Goal: Information Seeking & Learning: Learn about a topic

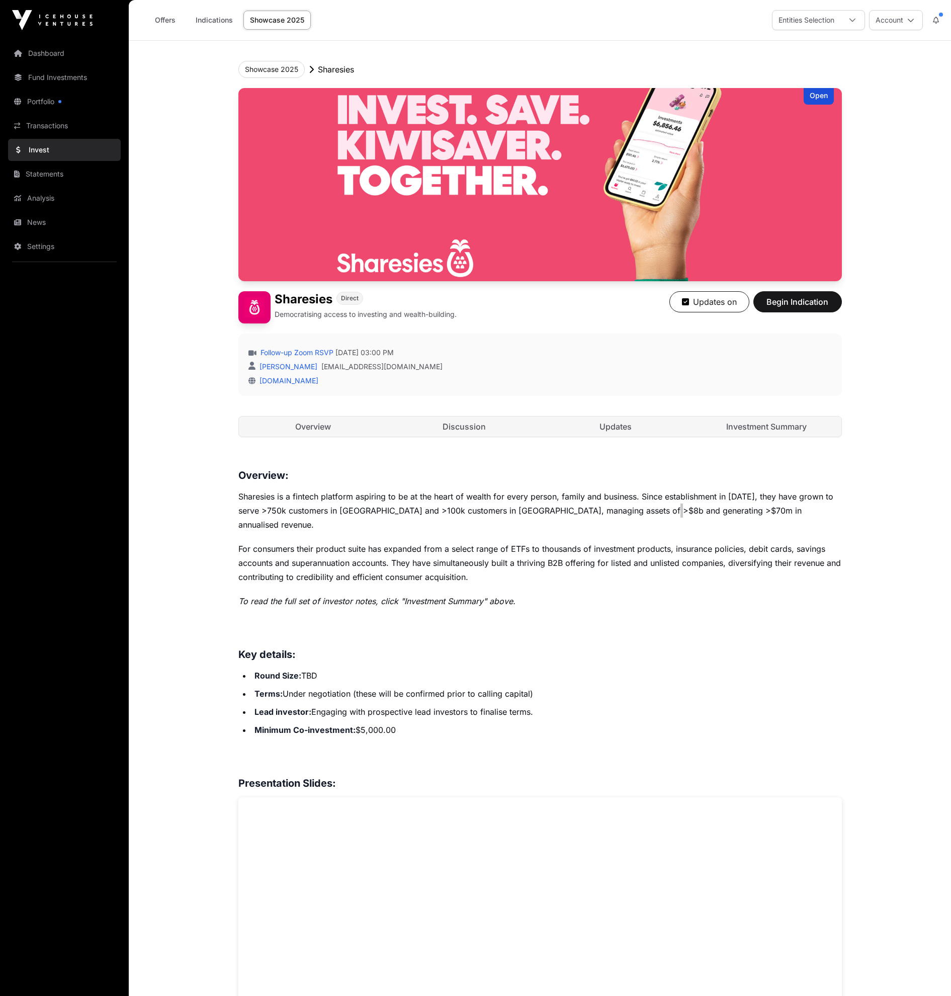
click at [667, 511] on p "Sharesies is a fintech platform aspiring to be at the heart of wealth for every…" at bounding box center [540, 511] width 604 height 42
click at [659, 646] on h3 "Key details:" at bounding box center [540, 654] width 604 height 16
drag, startPoint x: 669, startPoint y: 508, endPoint x: 651, endPoint y: 509, distance: 18.2
click at [651, 509] on p "Sharesies is a fintech platform aspiring to be at the heart of wealth for every…" at bounding box center [540, 511] width 604 height 42
click at [634, 687] on li "Terms: Under negotiation (these will be confirmed prior to calling capital)" at bounding box center [547, 694] width 591 height 14
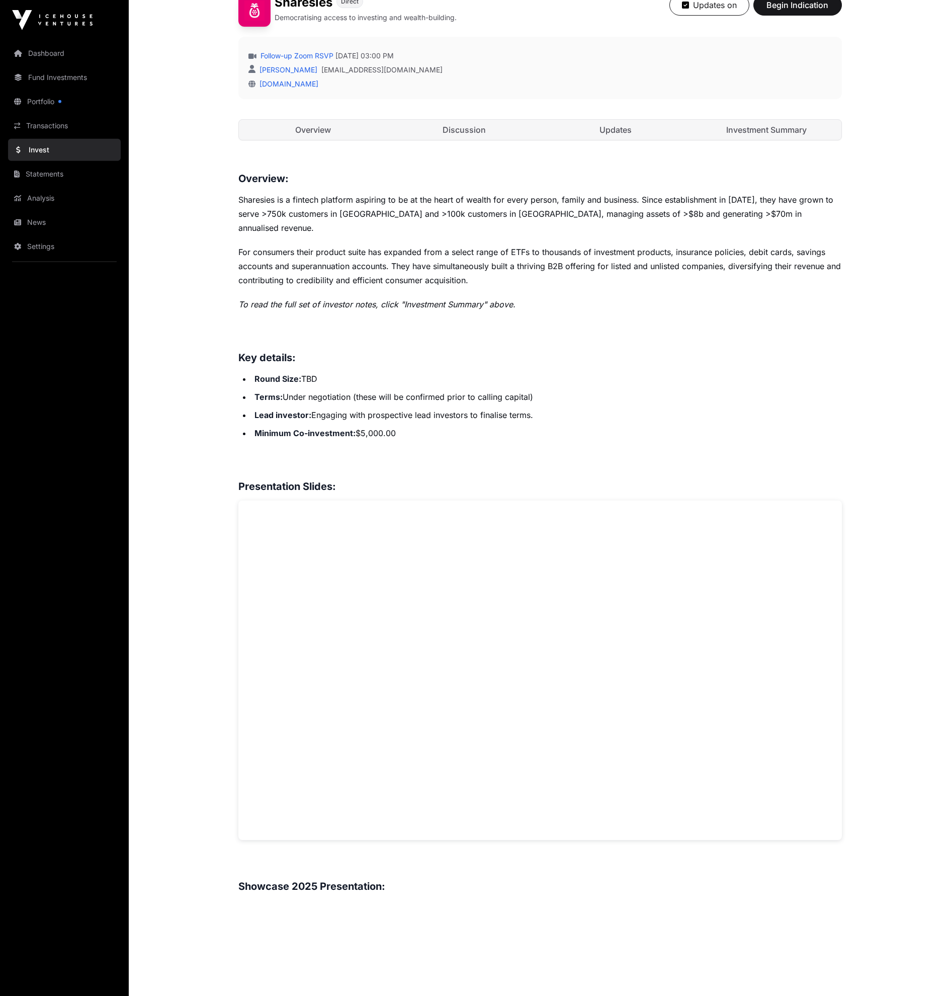
scroll to position [137, 0]
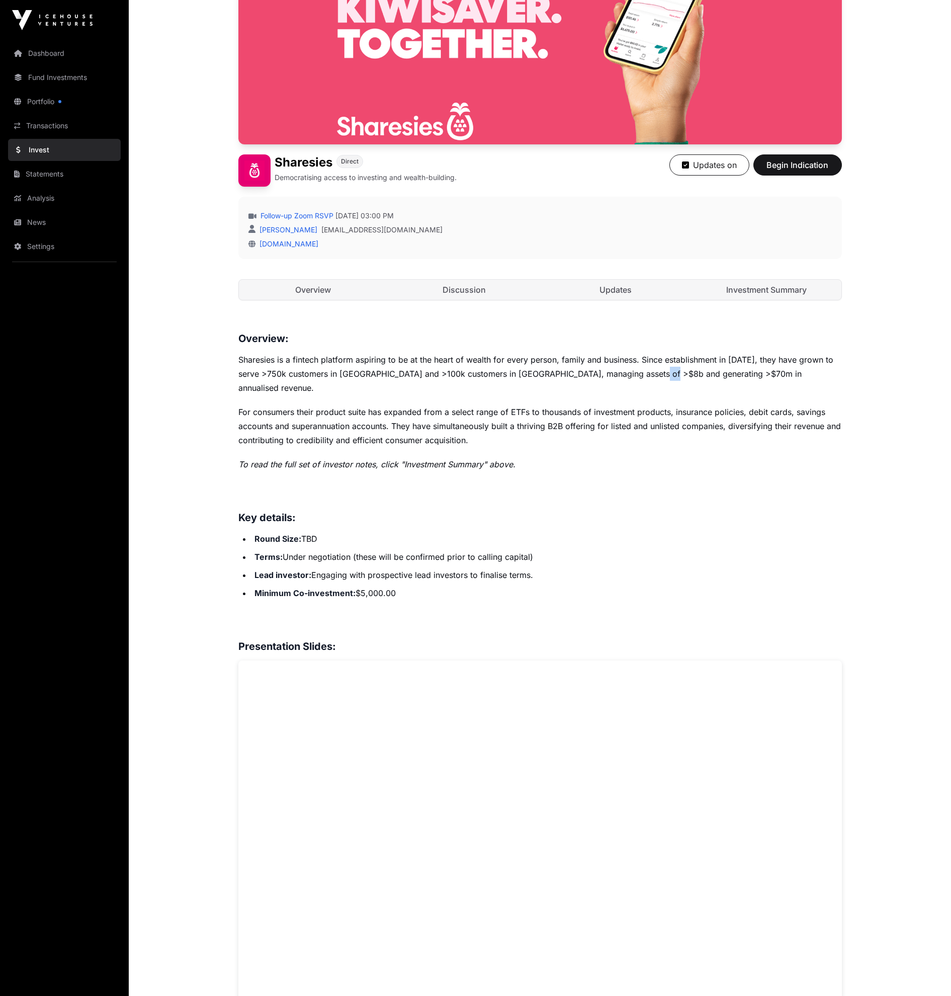
drag, startPoint x: 662, startPoint y: 373, endPoint x: 648, endPoint y: 375, distance: 13.7
click at [648, 375] on p "Sharesies is a fintech platform aspiring to be at the heart of wealth for every…" at bounding box center [540, 374] width 604 height 42
click at [639, 490] on div "Overview: Sharesies is a fintech platform aspiring to be at the heart of wealth…" at bounding box center [540, 866] width 604 height 1070
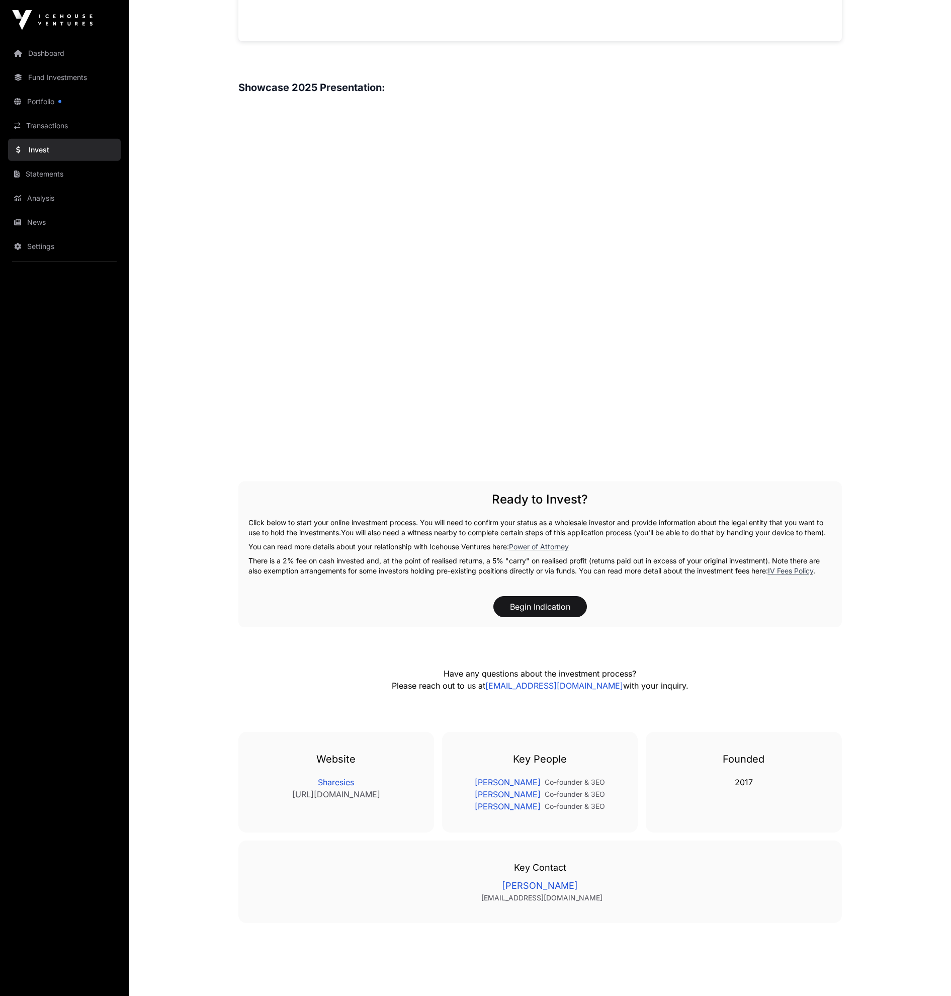
scroll to position [1123, 0]
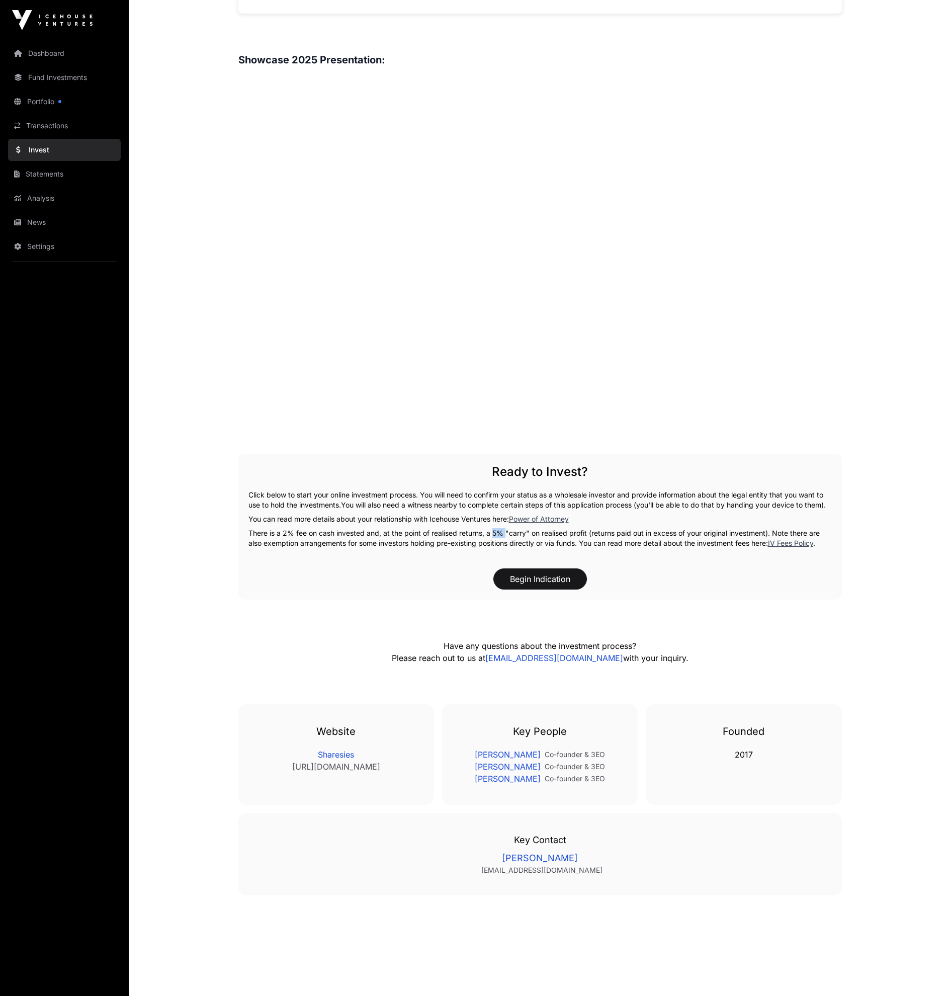
drag, startPoint x: 505, startPoint y: 528, endPoint x: 490, endPoint y: 530, distance: 15.2
click at [490, 530] on p "There is a 2% fee on cash invested and, at the point of realised returns, a 5% …" at bounding box center [541, 538] width 584 height 20
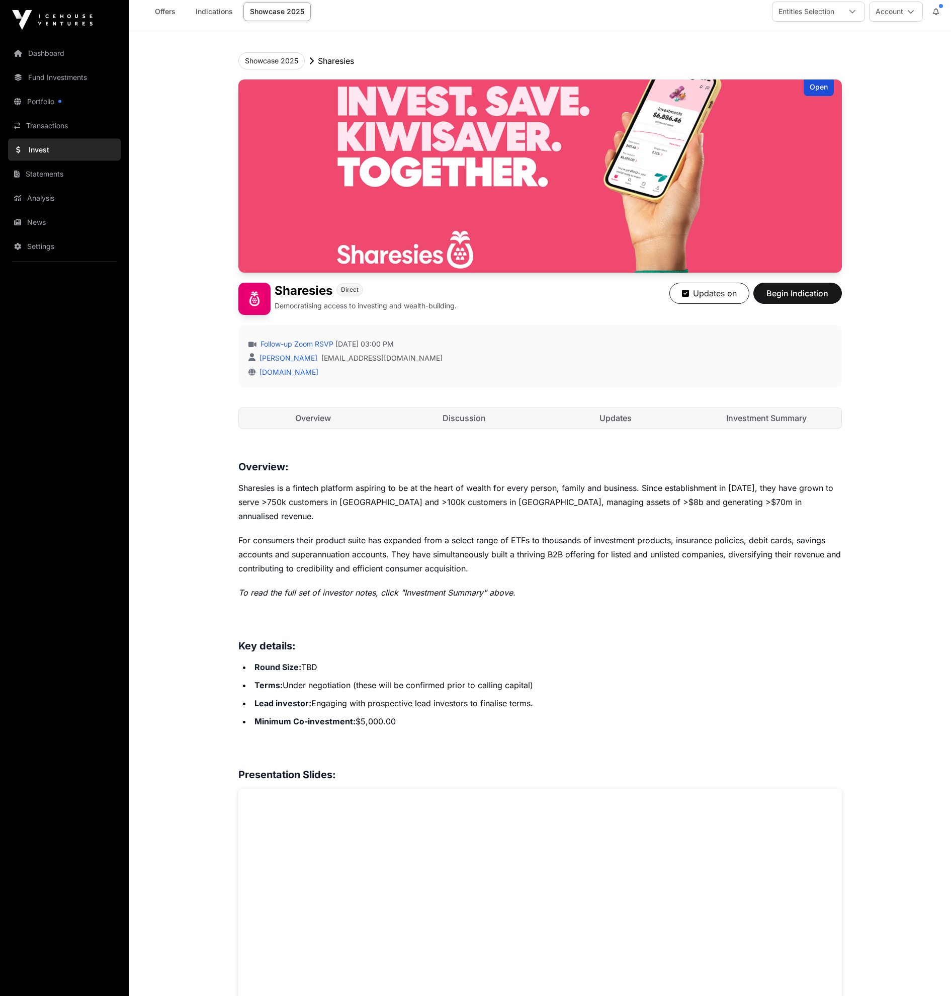
scroll to position [0, 0]
